Goal: Transaction & Acquisition: Book appointment/travel/reservation

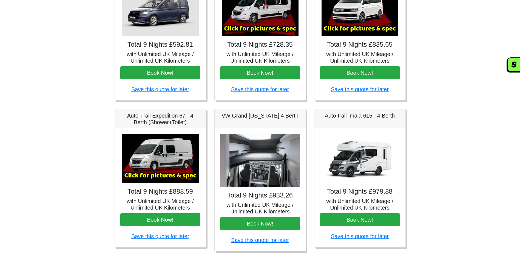
scroll to position [137, 0]
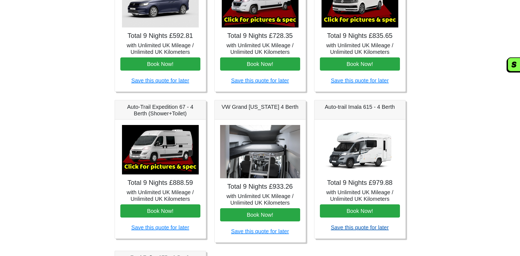
click at [357, 226] on link "Save this quote for later" at bounding box center [360, 227] width 58 height 6
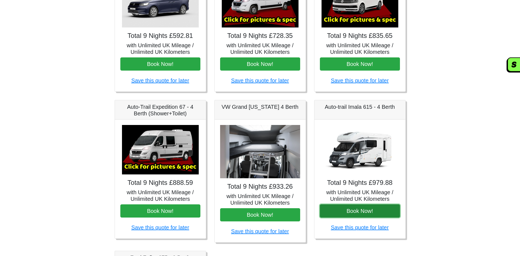
click at [347, 210] on button "Book Now!" at bounding box center [360, 210] width 80 height 13
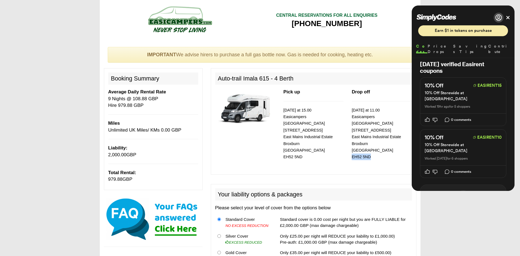
drag, startPoint x: 352, startPoint y: 150, endPoint x: 369, endPoint y: 151, distance: 16.7
click at [369, 151] on small "[DATE] at 11.00 Easicampers [GEOGRAPHIC_DATA] [STREET_ADDRESS]" at bounding box center [376, 133] width 49 height 51
copy small "EH52 5ND"
